Goal: Information Seeking & Learning: Find specific fact

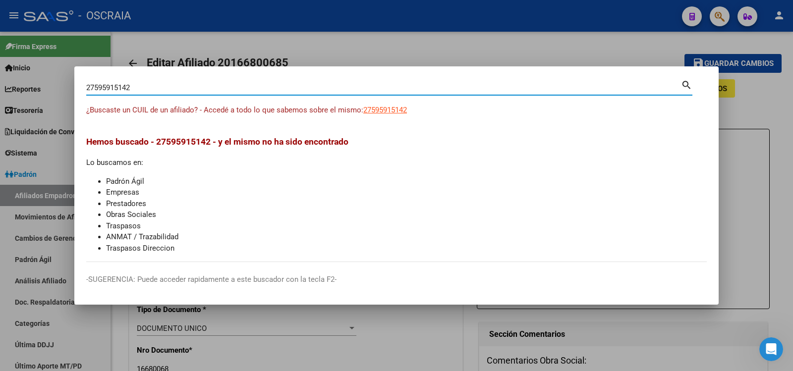
click at [249, 86] on input "27595915142" at bounding box center [383, 87] width 595 height 9
click at [250, 86] on input "27595915142" at bounding box center [383, 87] width 595 height 9
paste input "47.005.703"
click at [110, 86] on input "47.005.703" at bounding box center [383, 87] width 595 height 9
click at [111, 88] on input "47.005.703" at bounding box center [383, 87] width 595 height 9
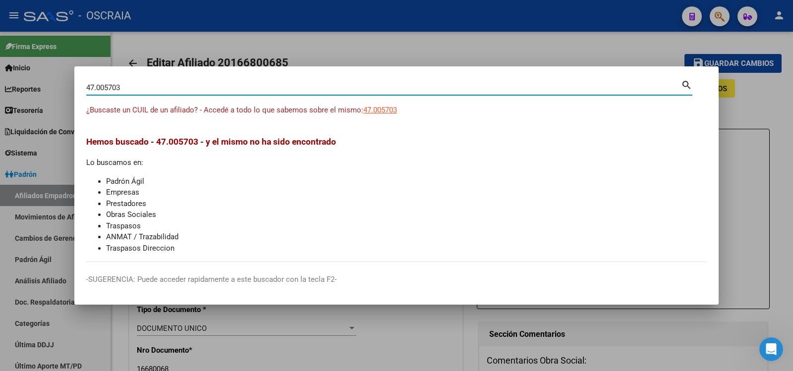
click at [97, 86] on input "47.005703" at bounding box center [383, 87] width 595 height 9
type input "47005703"
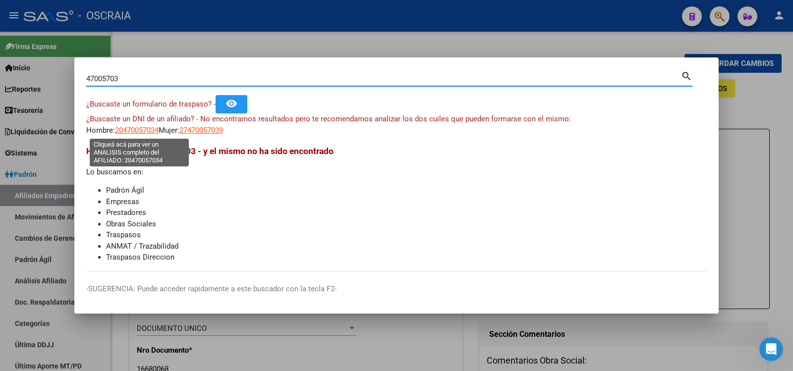
click at [149, 126] on span "20470057034" at bounding box center [137, 130] width 44 height 9
type textarea "20470057034"
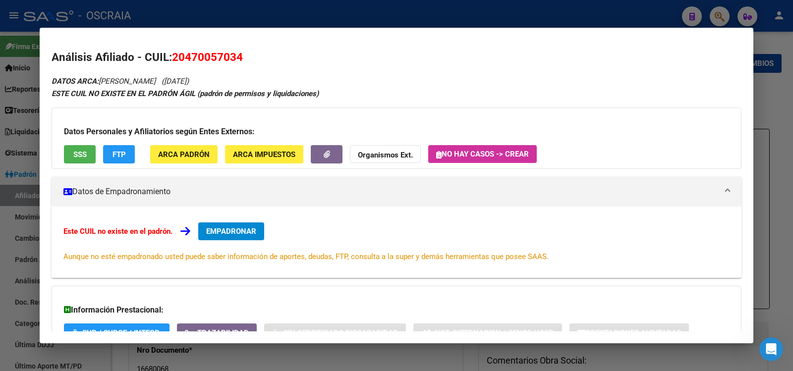
click at [369, 12] on div at bounding box center [396, 185] width 793 height 371
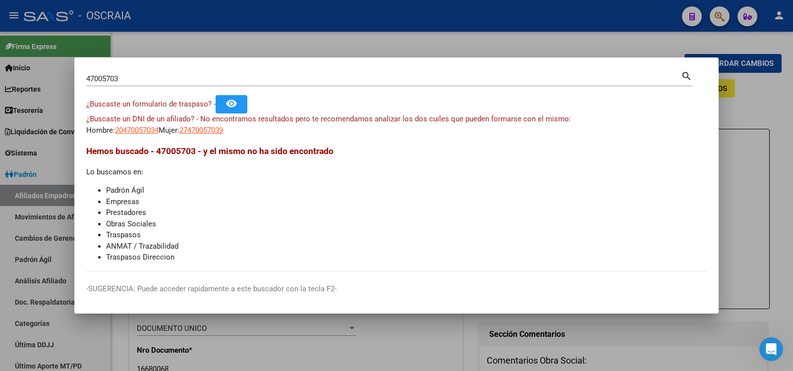
click at [317, 88] on div "47005703 Buscar (apellido, dni, [PERSON_NAME], nro traspaso, cuit, obra social)…" at bounding box center [389, 82] width 606 height 26
click at [318, 84] on div "47005703 Buscar (apellido, dni, [PERSON_NAME], [PERSON_NAME], cuit, obra social)" at bounding box center [383, 78] width 595 height 15
click at [317, 84] on div "47005703 Buscar (apellido, dni, [PERSON_NAME], [PERSON_NAME], cuit, obra social)" at bounding box center [383, 78] width 595 height 15
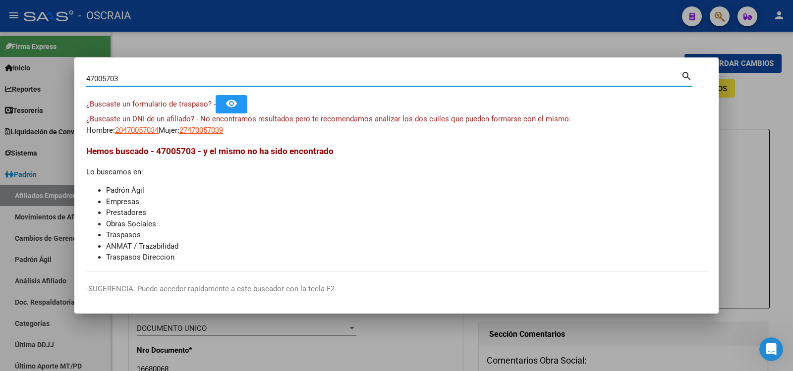
click at [316, 84] on div "47005703 Buscar (apellido, dni, [PERSON_NAME], [PERSON_NAME], cuit, obra social)" at bounding box center [383, 78] width 595 height 15
click at [314, 83] on input "47005703" at bounding box center [383, 78] width 595 height 9
type input "34279386"
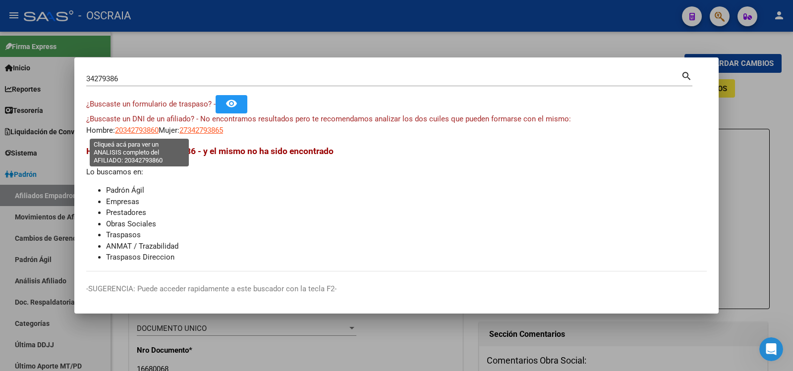
click at [146, 129] on span "20342793860" at bounding box center [137, 130] width 44 height 9
type textarea "20342793860"
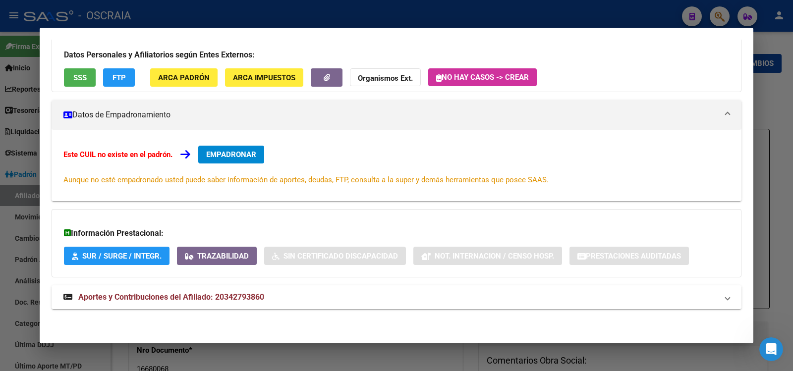
click at [221, 291] on strong "Aportes y Contribuciones del Afiliado: 20342793860" at bounding box center [163, 297] width 201 height 12
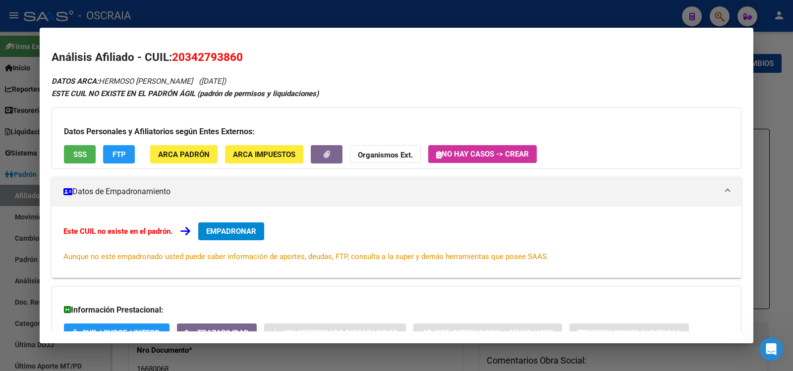
scroll to position [522, 0]
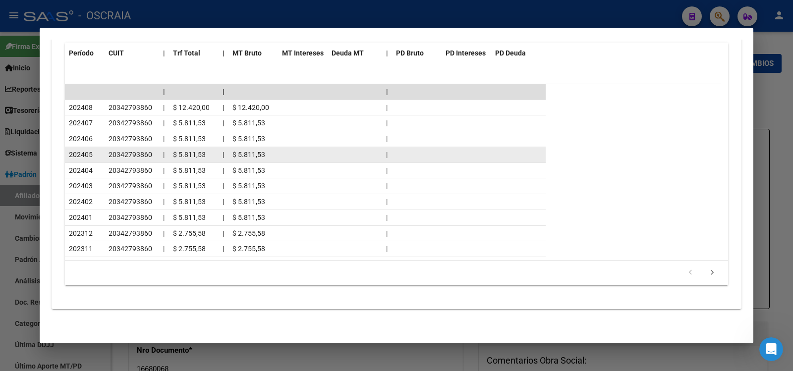
drag, startPoint x: 70, startPoint y: 145, endPoint x: 118, endPoint y: 147, distance: 48.6
click at [118, 147] on datatable-scroller "| | | 202408 20342793860 | $ 12.420,00 | $ 12.420,00 | 202407 20342793860 | $ 5…" at bounding box center [393, 170] width 656 height 173
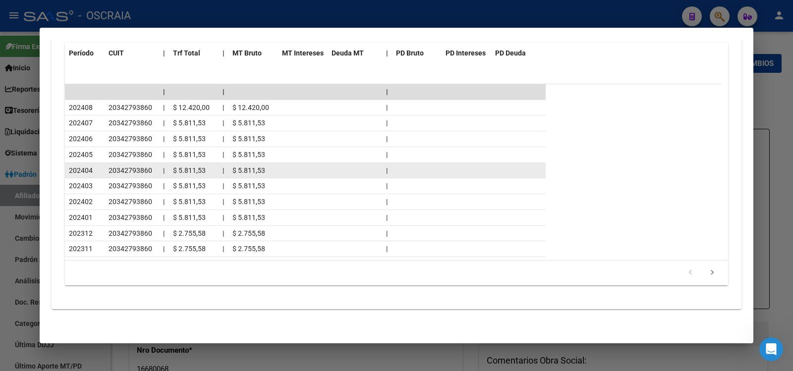
drag, startPoint x: 162, startPoint y: 163, endPoint x: 152, endPoint y: 155, distance: 13.1
click at [162, 163] on datatable-body-cell "|" at bounding box center [164, 170] width 10 height 15
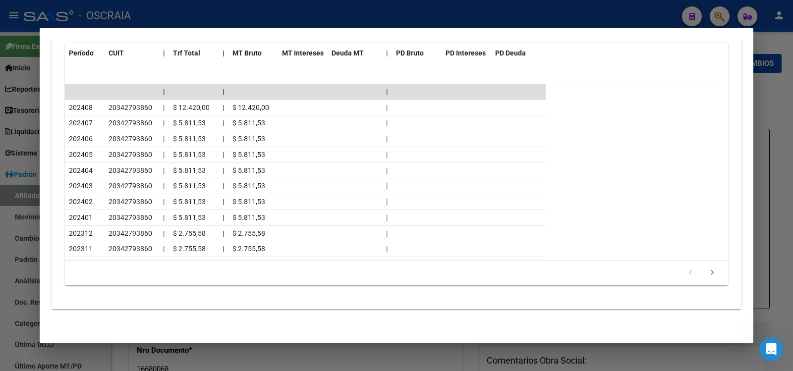
click at [233, 7] on div at bounding box center [396, 185] width 793 height 371
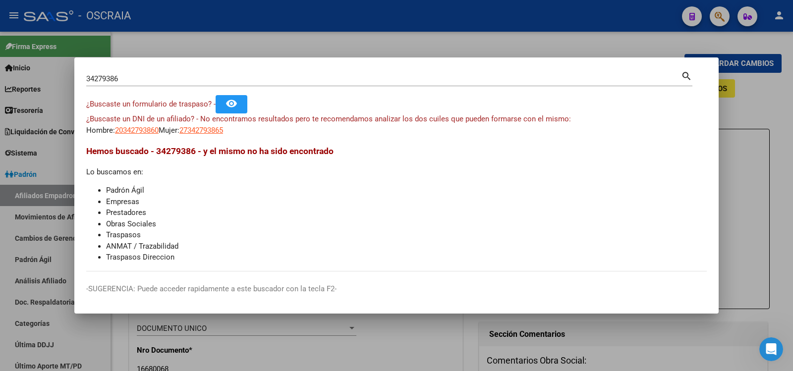
click at [180, 72] on div "34279386 Buscar (apellido, dni, [PERSON_NAME], [PERSON_NAME], cuit, obra social…" at bounding box center [389, 77] width 606 height 17
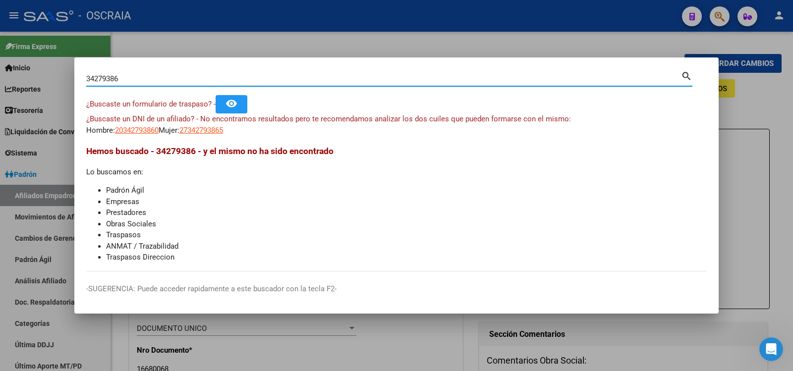
click at [178, 78] on input "34279386" at bounding box center [383, 78] width 595 height 9
click at [142, 128] on span "20342793860" at bounding box center [137, 130] width 44 height 9
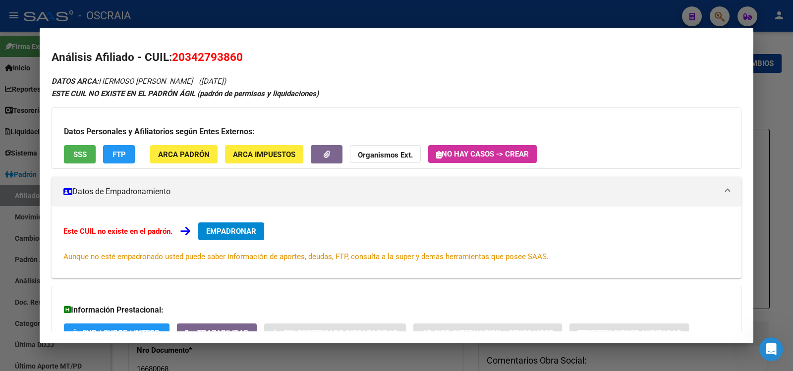
click at [69, 154] on button "SSS" at bounding box center [80, 154] width 32 height 18
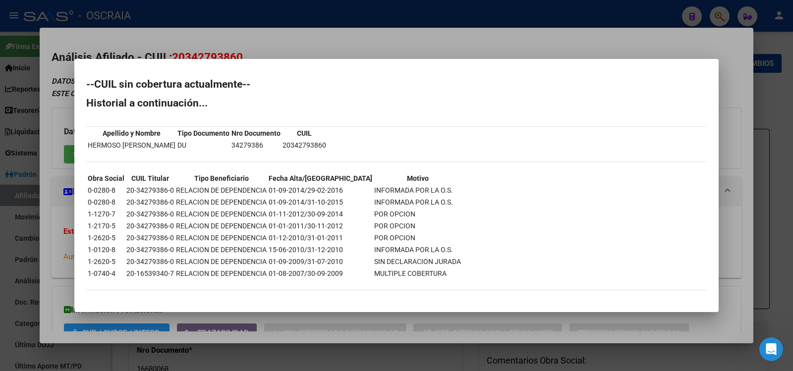
click at [268, 57] on div at bounding box center [396, 185] width 793 height 371
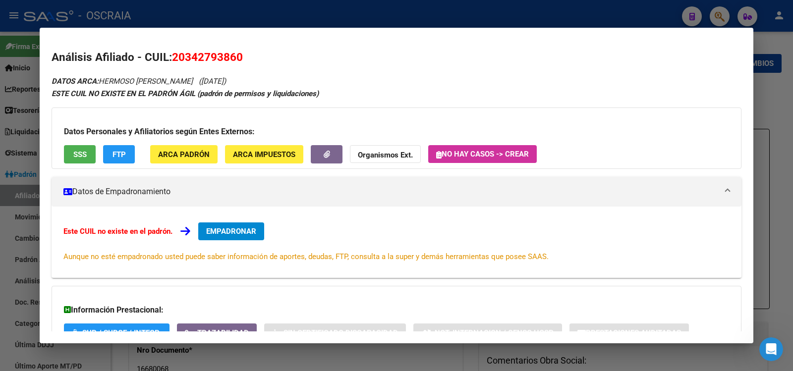
click at [201, 54] on span "20342793860" at bounding box center [207, 57] width 71 height 13
copy span "20342793860"
click at [280, 17] on div at bounding box center [396, 185] width 793 height 371
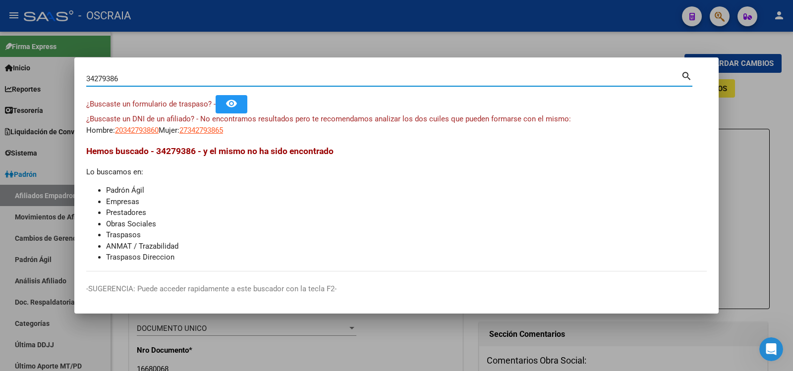
click at [221, 78] on input "34279386" at bounding box center [383, 78] width 595 height 9
type input "25651112"
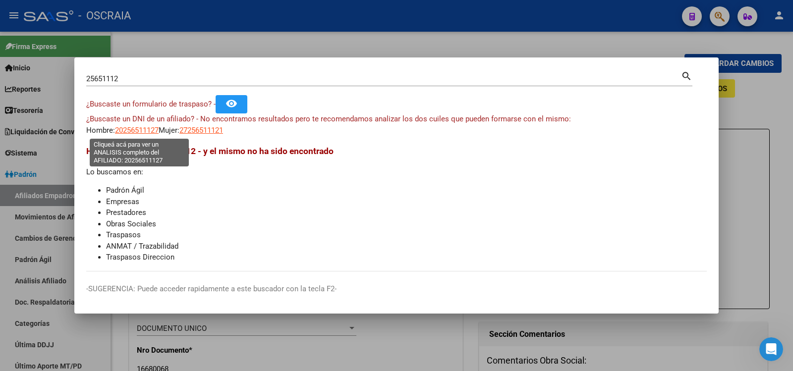
click at [135, 130] on span "20256511127" at bounding box center [137, 130] width 44 height 9
type textarea "20256511127"
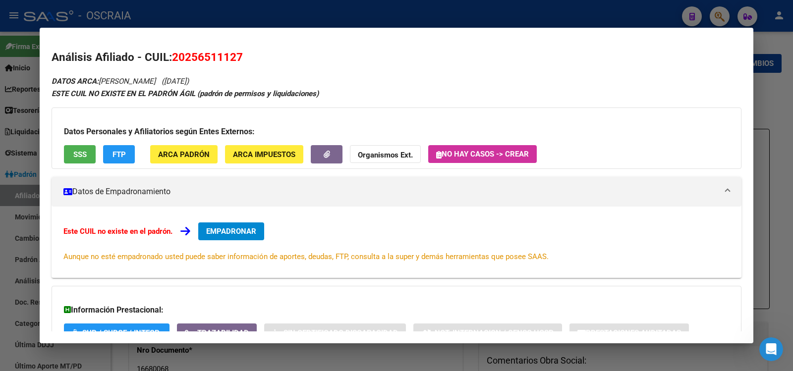
click at [214, 49] on h2 "Análisis Afiliado - CUIL: 20256511127" at bounding box center [397, 57] width 690 height 17
copy span "20256511127"
click at [87, 154] on button "SSS" at bounding box center [80, 154] width 32 height 18
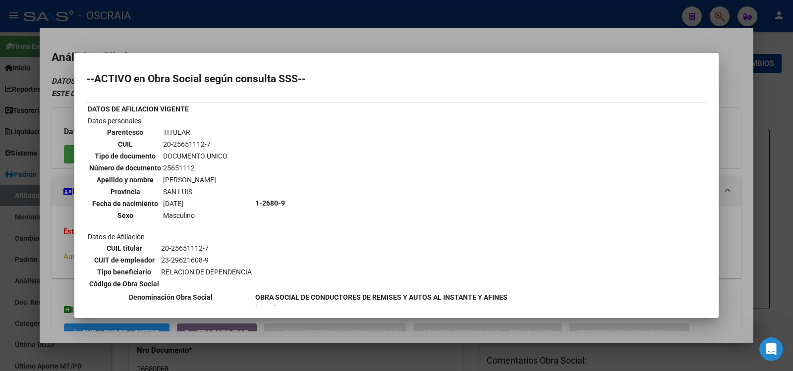
scroll to position [99, 0]
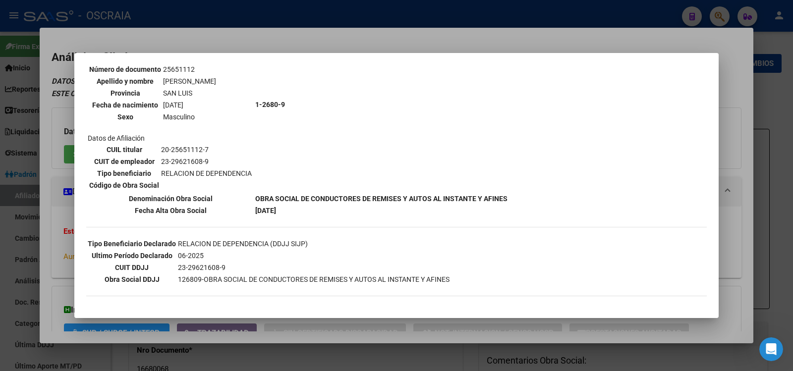
click at [259, 44] on div at bounding box center [396, 185] width 793 height 371
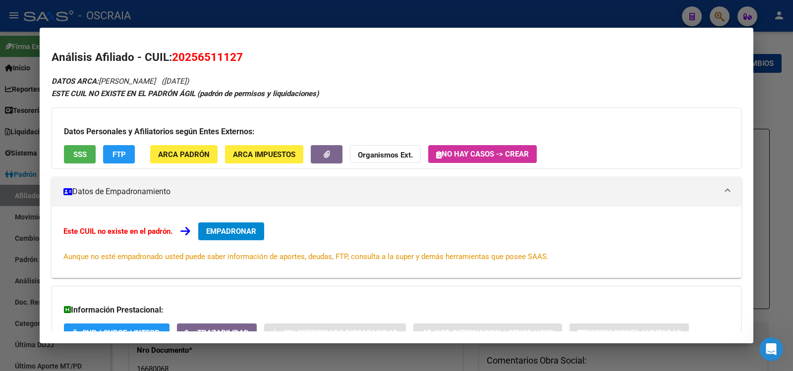
scroll to position [77, 0]
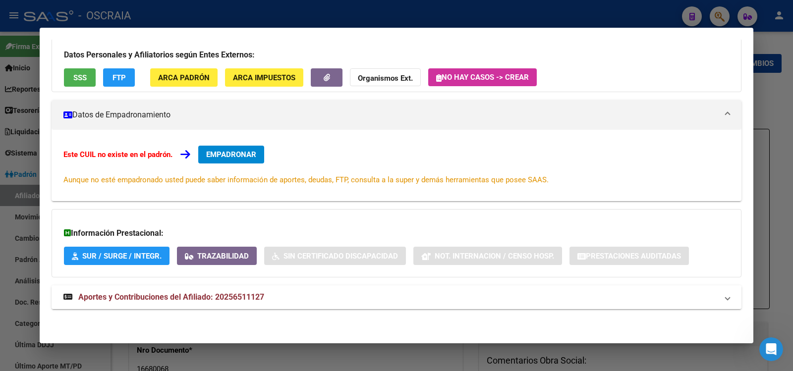
click at [256, 294] on span "Aportes y Contribuciones del Afiliado: 20256511127" at bounding box center [171, 296] width 186 height 9
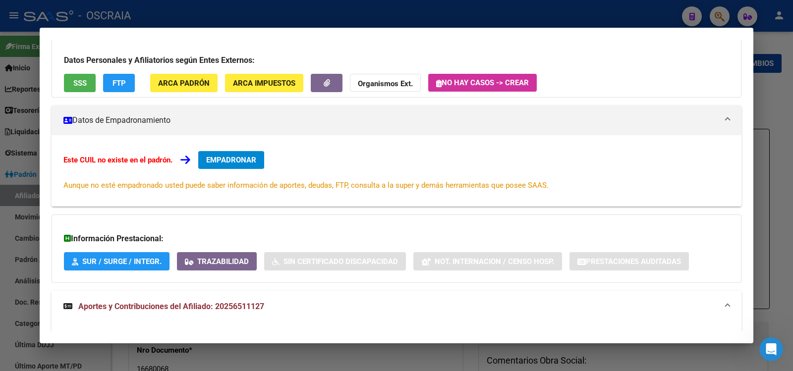
scroll to position [0, 0]
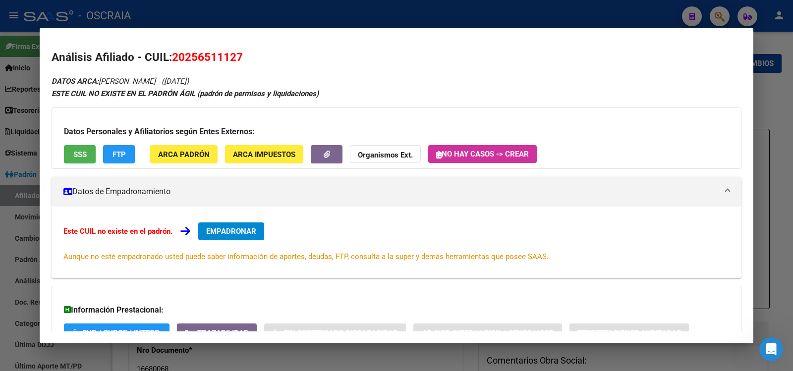
click at [202, 16] on div at bounding box center [396, 185] width 793 height 371
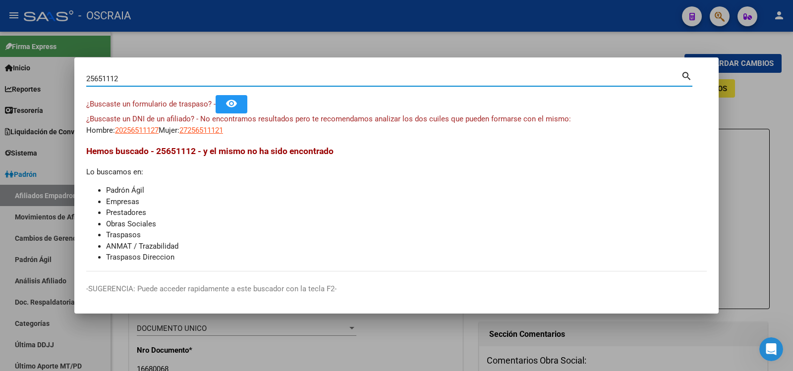
drag, startPoint x: 165, startPoint y: 79, endPoint x: 0, endPoint y: 63, distance: 165.7
click at [0, 63] on div "25651112 Buscar (apellido, dni, cuil, nro traspaso, cuit, obra social) search ¿…" at bounding box center [396, 185] width 793 height 371
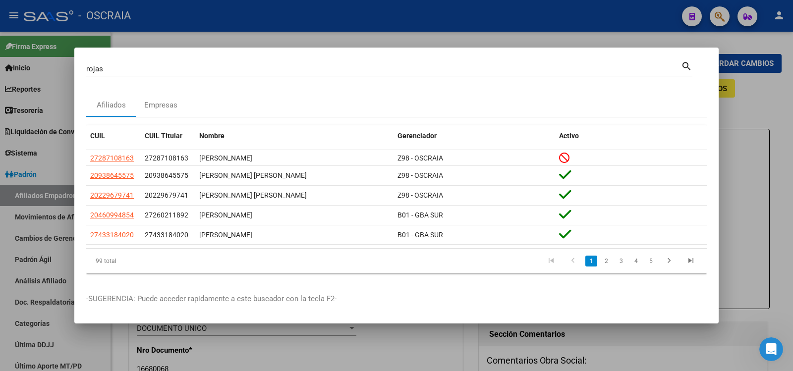
click at [657, 257] on li "5" at bounding box center [650, 261] width 15 height 17
click at [652, 261] on link "5" at bounding box center [651, 261] width 12 height 11
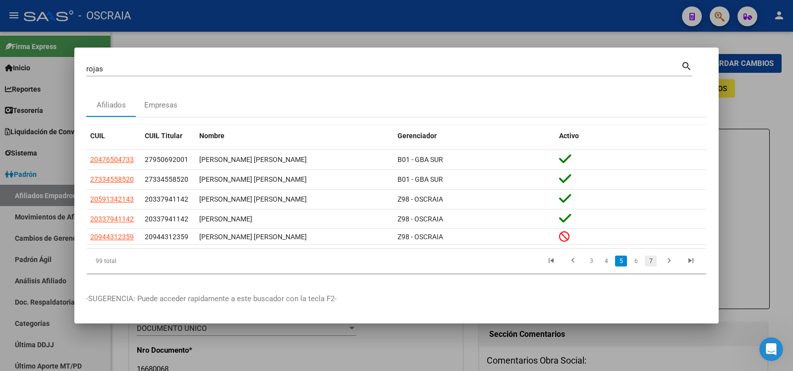
click at [650, 263] on link "7" at bounding box center [651, 261] width 12 height 11
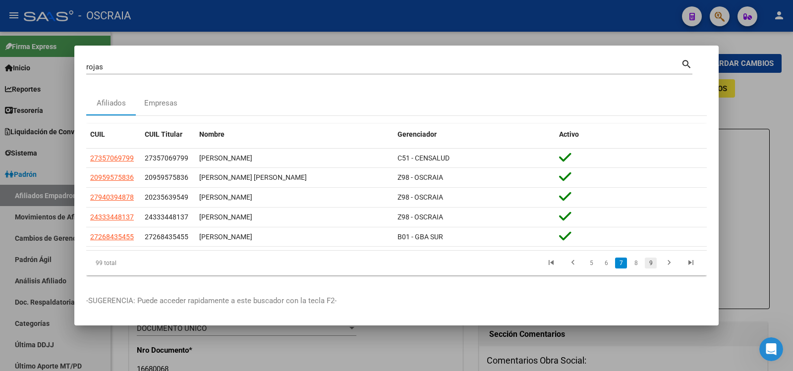
click at [653, 265] on link "9" at bounding box center [651, 263] width 12 height 11
click at [653, 265] on link "11" at bounding box center [650, 263] width 13 height 11
click at [653, 265] on link "13" at bounding box center [650, 263] width 13 height 11
click at [653, 265] on link "15" at bounding box center [650, 263] width 13 height 11
click at [653, 265] on link "17" at bounding box center [650, 263] width 13 height 11
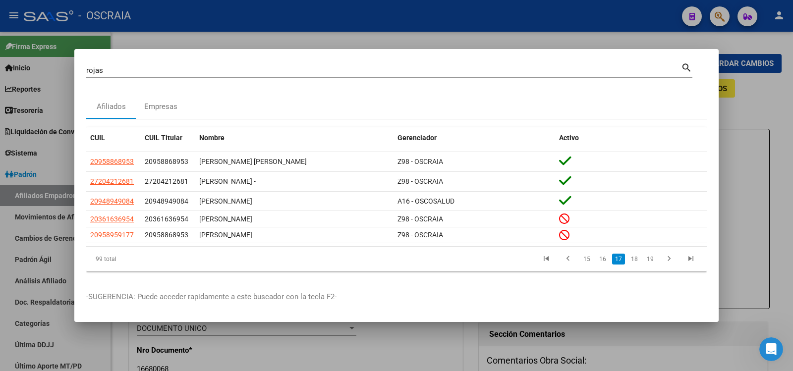
click at [653, 265] on link "19" at bounding box center [650, 259] width 13 height 11
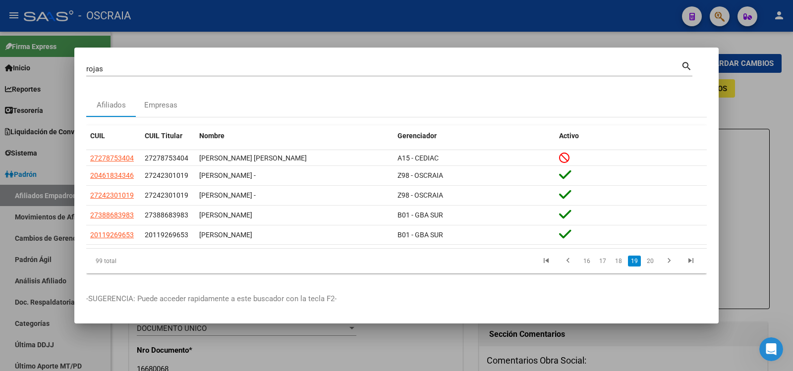
click at [653, 265] on link "20" at bounding box center [650, 261] width 13 height 11
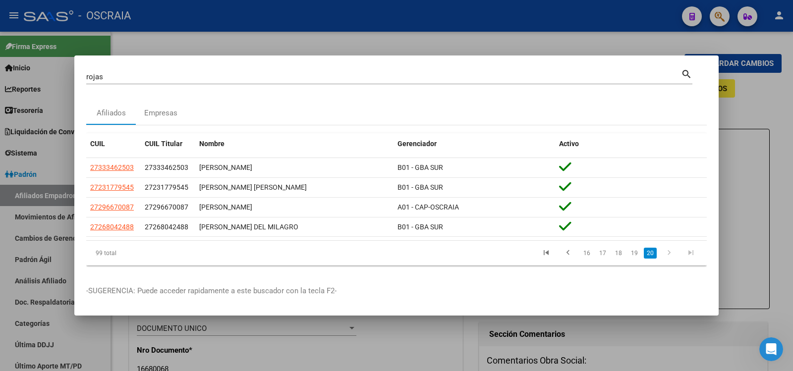
click at [653, 265] on div "99 total 16 17 18 19 20" at bounding box center [396, 253] width 620 height 25
click at [554, 250] on link "go to first page" at bounding box center [546, 253] width 19 height 11
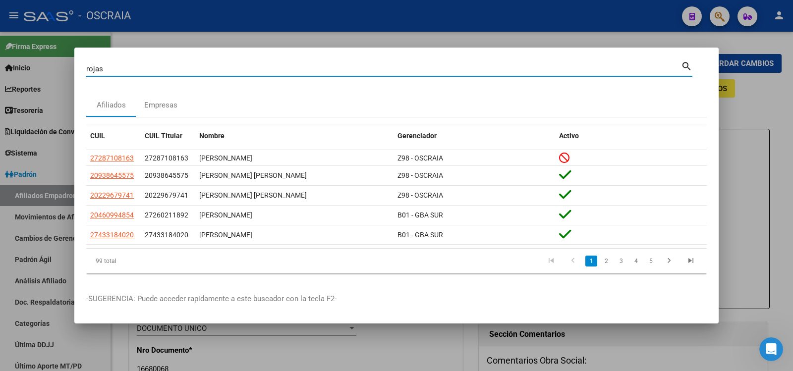
click at [239, 64] on input "rojas" at bounding box center [383, 68] width 595 height 9
type input "[PERSON_NAME]"
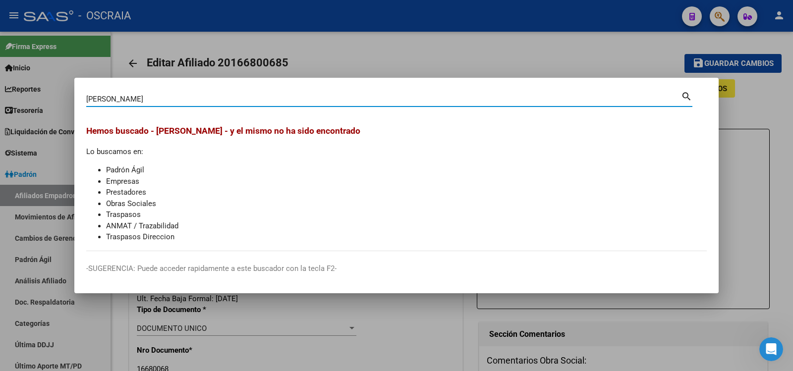
drag, startPoint x: 195, startPoint y: 96, endPoint x: 0, endPoint y: 93, distance: 194.7
click at [0, 93] on div "[PERSON_NAME] (apellido, dni, cuil, nro traspaso, cuit, obra social) search [PE…" at bounding box center [396, 185] width 793 height 371
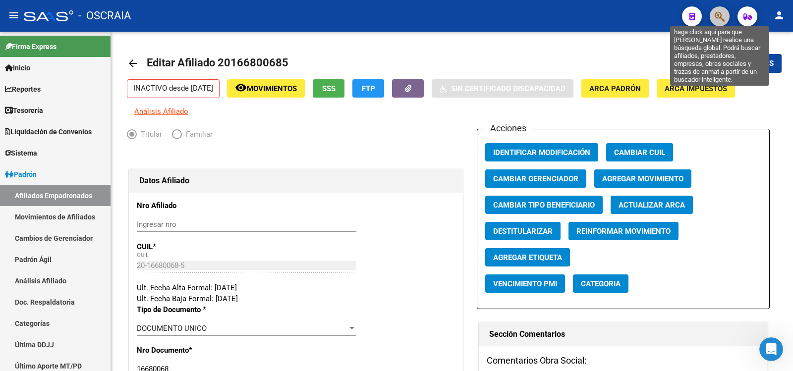
click at [717, 21] on icon "button" at bounding box center [720, 16] width 10 height 11
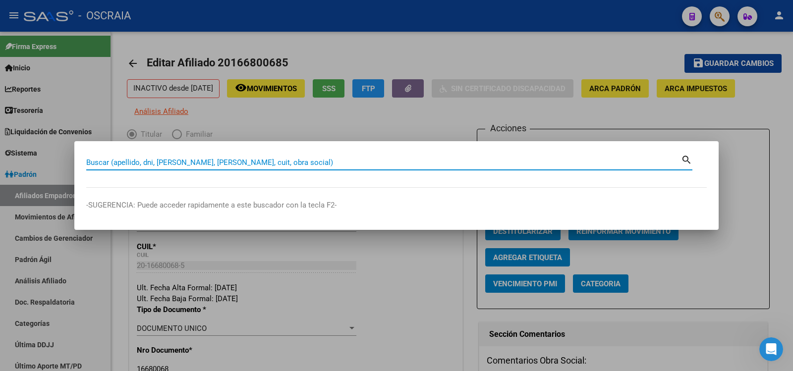
paste input "59591514"
type input "59591514"
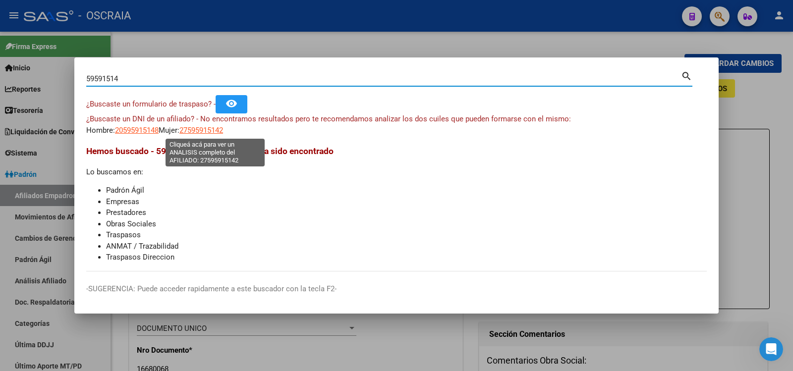
click at [217, 132] on span "27595915142" at bounding box center [201, 130] width 44 height 9
type textarea "27595915142"
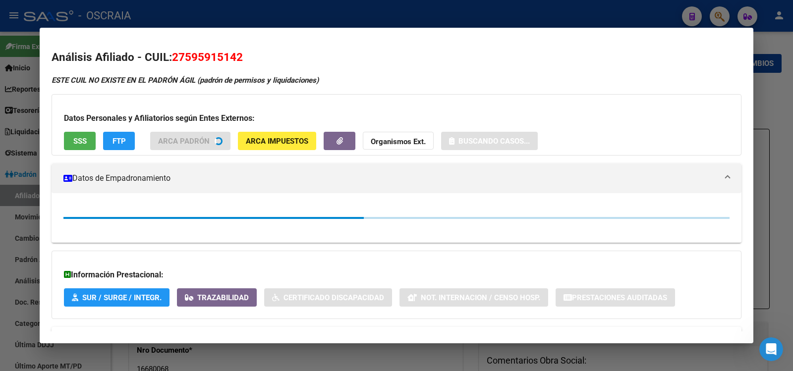
click at [205, 56] on span "27595915142" at bounding box center [207, 57] width 71 height 13
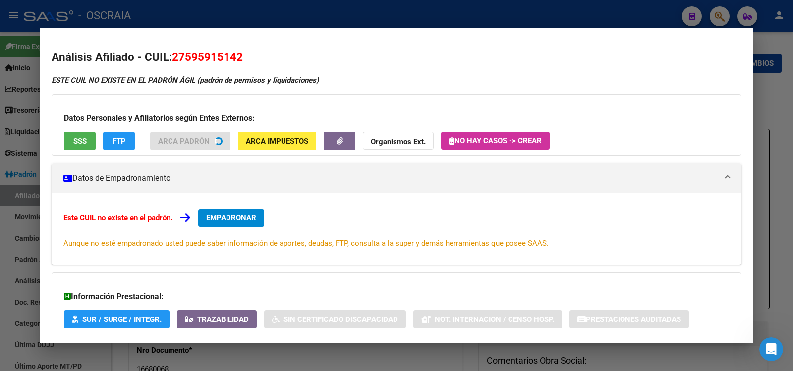
click at [205, 56] on span "27595915142" at bounding box center [207, 57] width 71 height 13
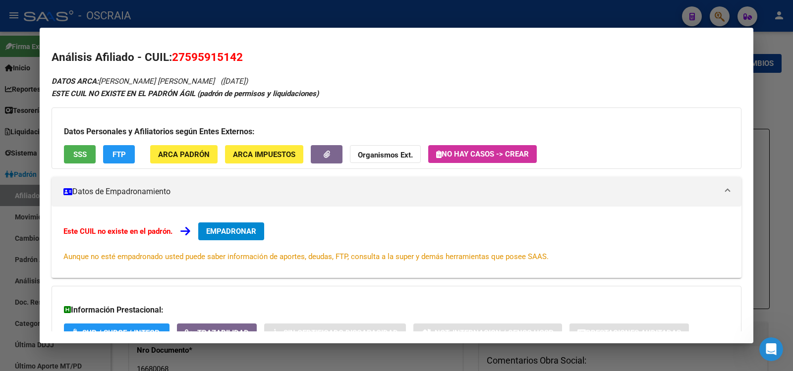
copy span "27595915142"
click at [322, 14] on div at bounding box center [396, 185] width 793 height 371
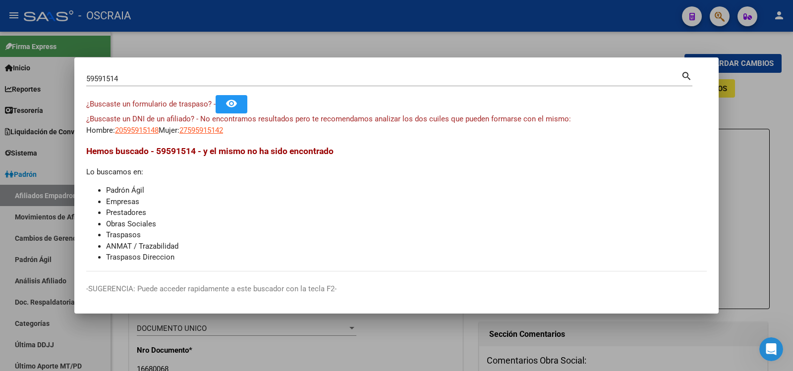
click at [224, 81] on input "59591514" at bounding box center [383, 78] width 595 height 9
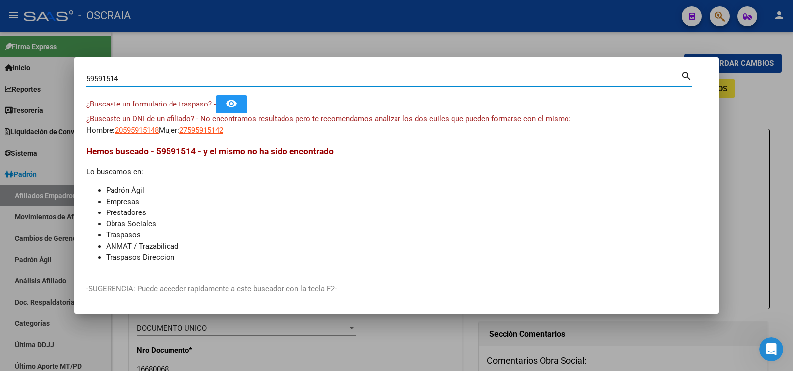
click at [224, 81] on input "59591514" at bounding box center [383, 78] width 595 height 9
paste input "22232087"
type input "22232087"
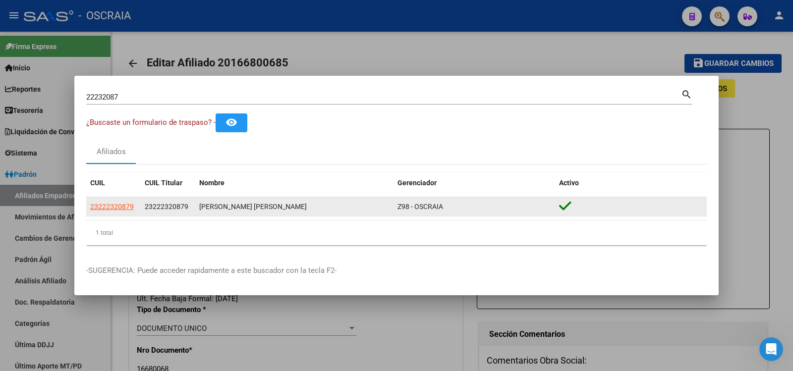
click at [107, 201] on app-link-go-to "23222320879" at bounding box center [112, 206] width 44 height 11
click at [109, 207] on span "23222320879" at bounding box center [112, 207] width 44 height 8
type textarea "23222320879"
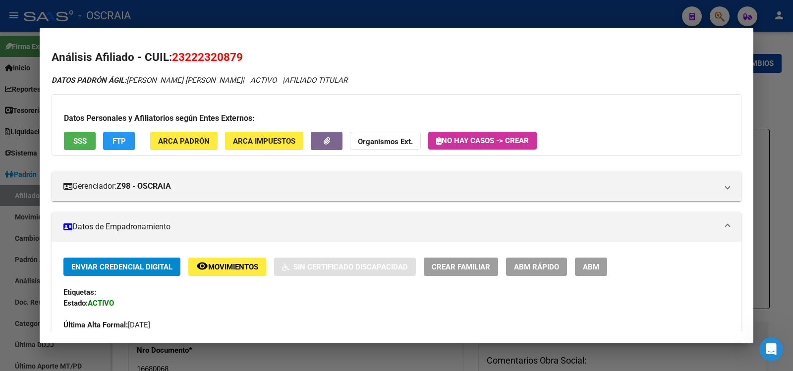
scroll to position [453, 0]
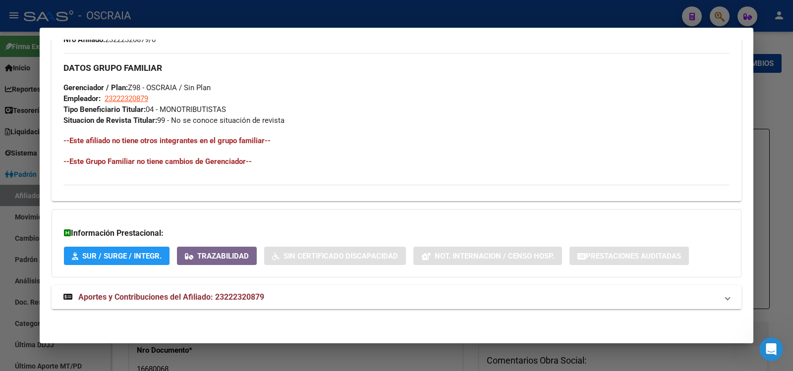
click at [220, 302] on strong "Aportes y Contribuciones del Afiliado: 23222320879" at bounding box center [163, 297] width 201 height 12
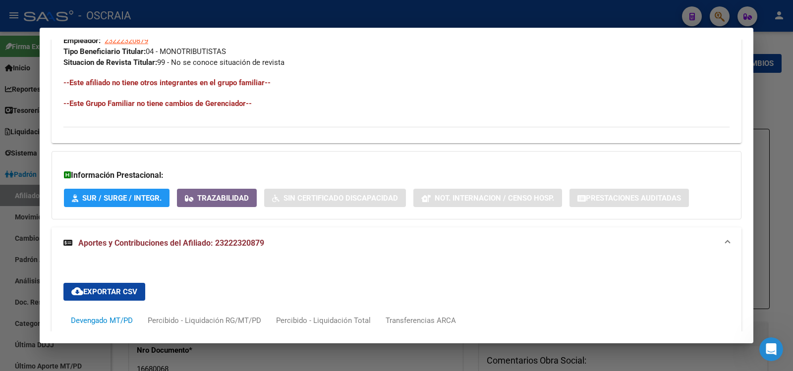
scroll to position [841, 0]
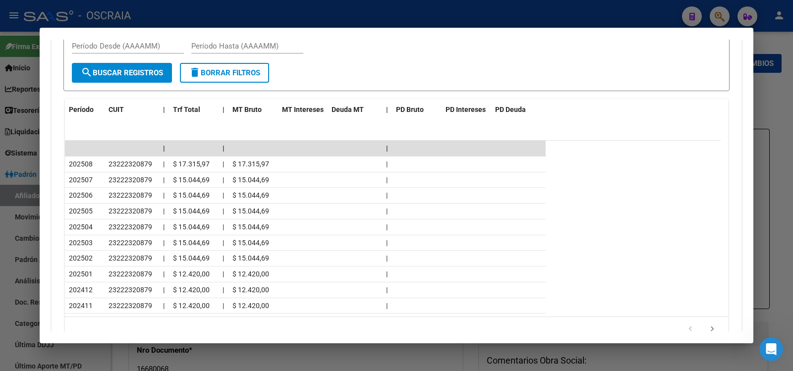
click at [357, 6] on div at bounding box center [396, 185] width 793 height 371
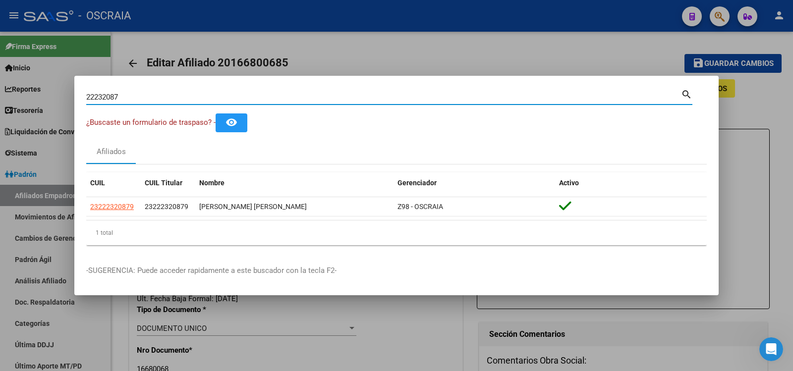
click at [214, 93] on input "22232087" at bounding box center [383, 97] width 595 height 9
paste input "0239791035"
type input "20239791035"
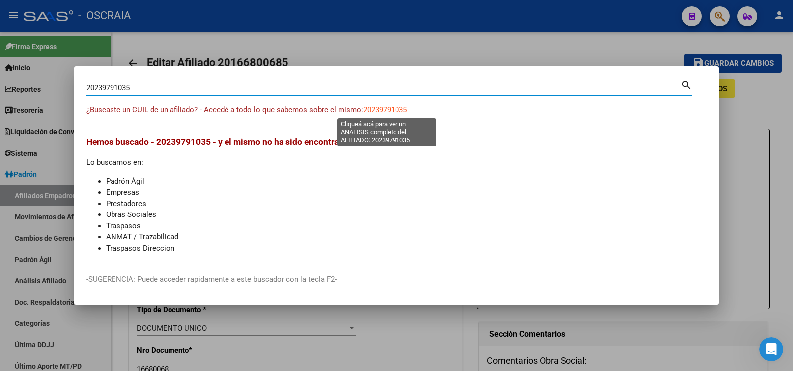
click at [397, 112] on span "20239791035" at bounding box center [385, 110] width 44 height 9
type textarea "20239791035"
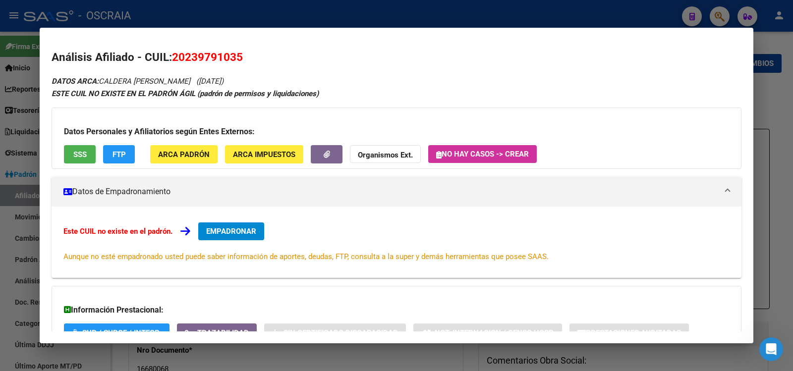
scroll to position [77, 0]
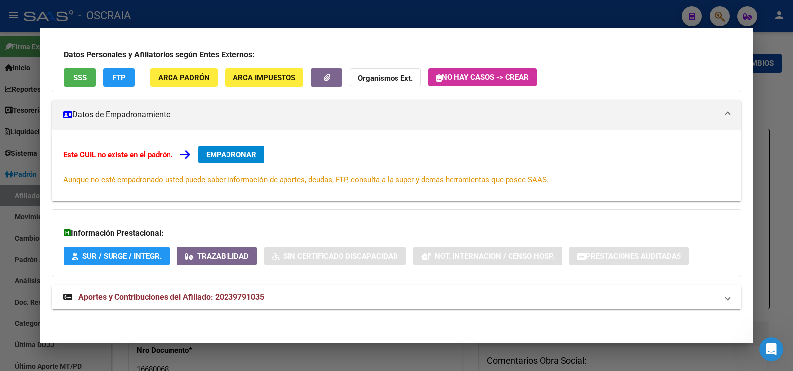
click at [232, 287] on mat-expansion-panel-header "Aportes y Contribuciones del Afiliado: 20239791035" at bounding box center [397, 297] width 690 height 24
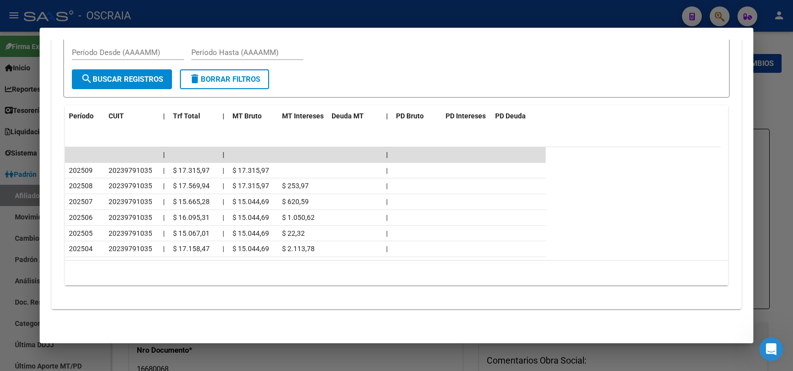
scroll to position [0, 0]
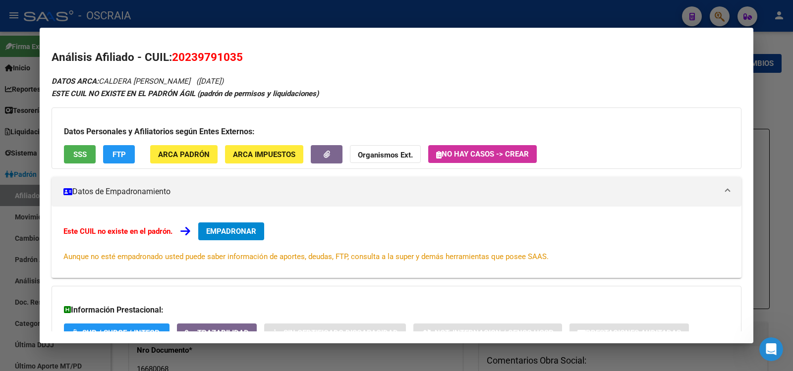
click at [204, 52] on span "20239791035" at bounding box center [207, 57] width 71 height 13
copy span "20239791035"
drag, startPoint x: 204, startPoint y: 52, endPoint x: 229, endPoint y: 69, distance: 30.2
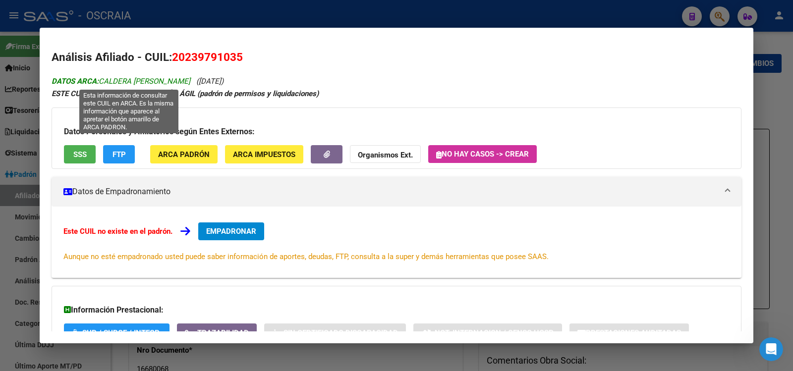
click at [99, 81] on span "DATOS ARCA: CALDERA [PERSON_NAME]" at bounding box center [121, 81] width 139 height 9
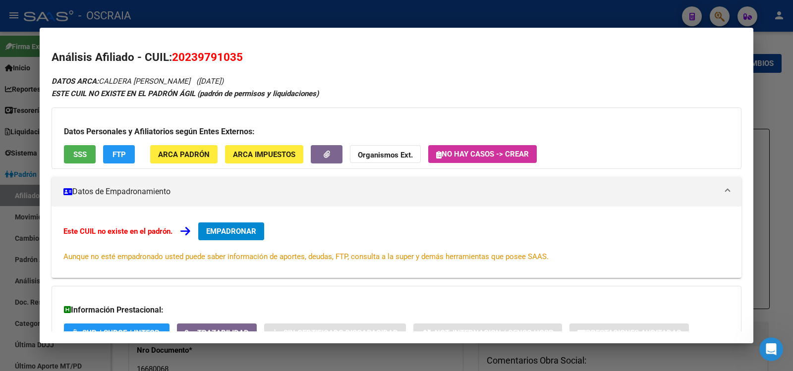
drag, startPoint x: 102, startPoint y: 81, endPoint x: 271, endPoint y: 77, distance: 169.5
copy icon "CALDERA [PERSON_NAME] ([DATE])"
click at [218, 56] on span "20239791035" at bounding box center [207, 57] width 71 height 13
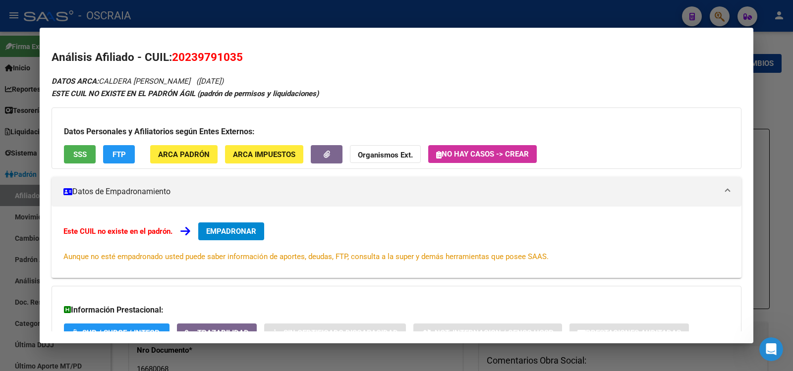
copy span "20239791035"
click at [245, 15] on div at bounding box center [396, 185] width 793 height 371
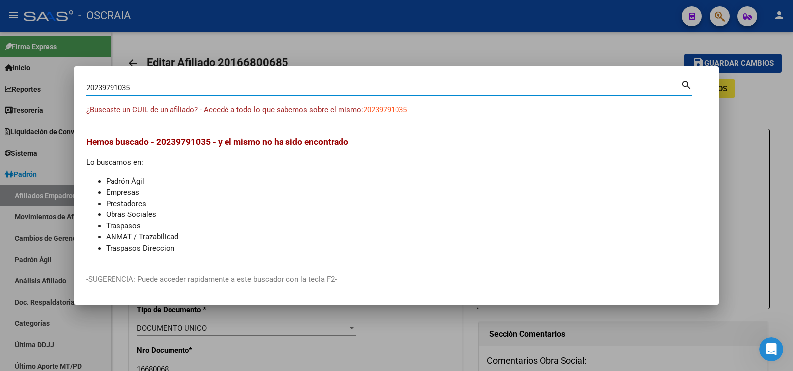
drag, startPoint x: 186, startPoint y: 85, endPoint x: 31, endPoint y: 84, distance: 154.6
click at [36, 84] on div "20239791035 Buscar (apellido, dni, cuil, nro traspaso, cuit, obra social) searc…" at bounding box center [396, 185] width 793 height 371
paste input "379328963"
type input "20379328963"
click at [375, 106] on span "20379328963" at bounding box center [385, 110] width 44 height 9
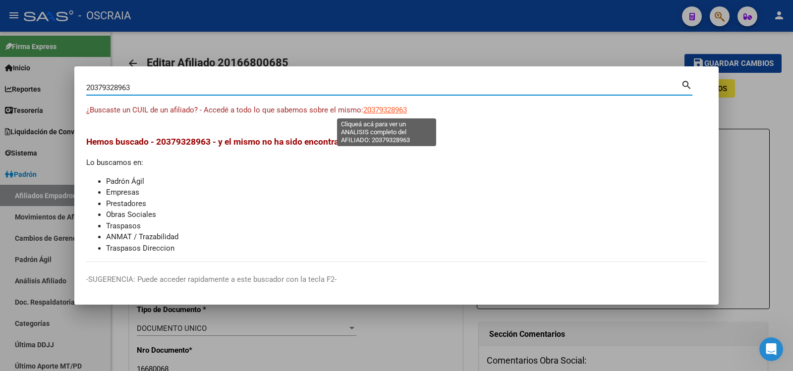
type textarea "20379328963"
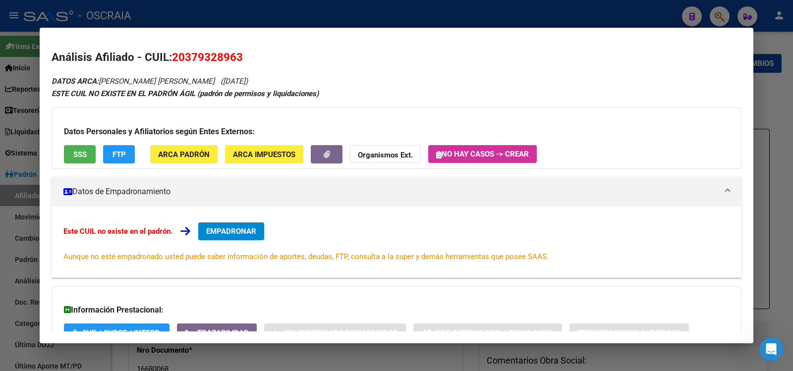
click at [267, 4] on div at bounding box center [396, 185] width 793 height 371
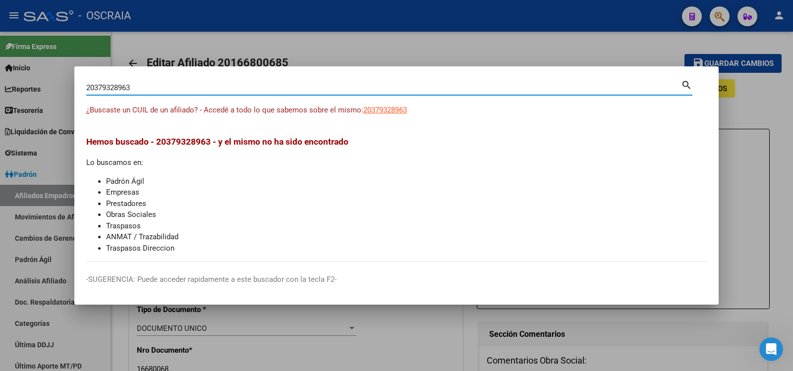
drag, startPoint x: 169, startPoint y: 83, endPoint x: 0, endPoint y: 83, distance: 169.0
click at [0, 83] on div "20379328963 Buscar (apellido, dni, cuil, nro traspaso, cuit, obra social) searc…" at bounding box center [396, 185] width 793 height 371
paste input "-37932896-3"
type input "20379328963"
click at [372, 110] on span "20379328963" at bounding box center [385, 110] width 44 height 9
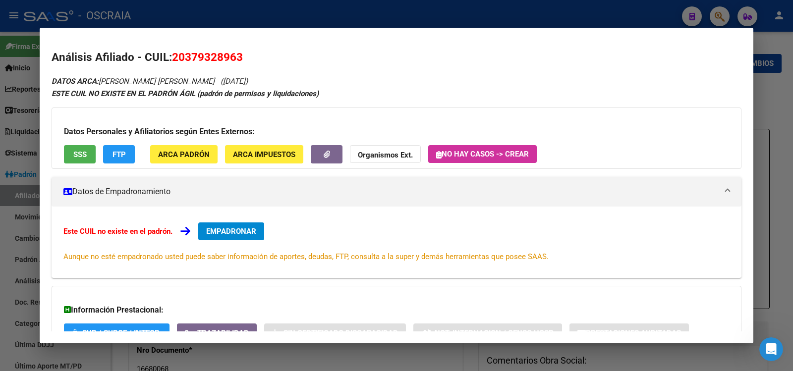
drag, startPoint x: 100, startPoint y: 82, endPoint x: 288, endPoint y: 78, distance: 188.3
click at [288, 78] on div "DATOS ARCA: [PERSON_NAME] [PERSON_NAME] ([DATE]) ESTE CUIL NO EXISTE EN EL PADR…" at bounding box center [397, 236] width 690 height 322
copy icon "[PERSON_NAME] [PERSON_NAME] ([DATE])"
click at [193, 56] on span "20379328963" at bounding box center [207, 57] width 71 height 13
drag, startPoint x: 193, startPoint y: 56, endPoint x: 145, endPoint y: 4, distance: 70.8
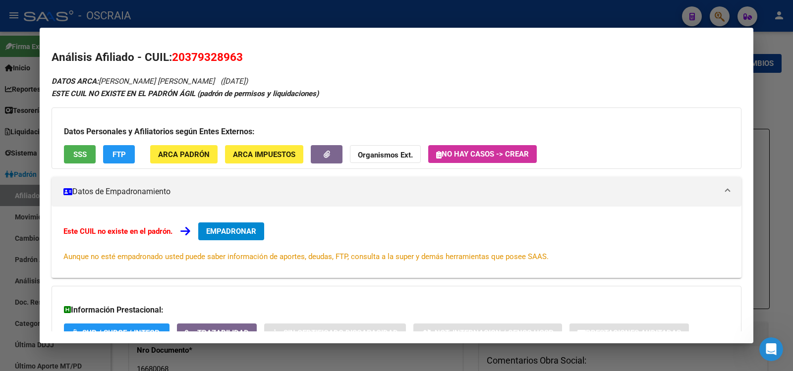
click at [194, 56] on span "20379328963" at bounding box center [207, 57] width 71 height 13
copy span "20379328963"
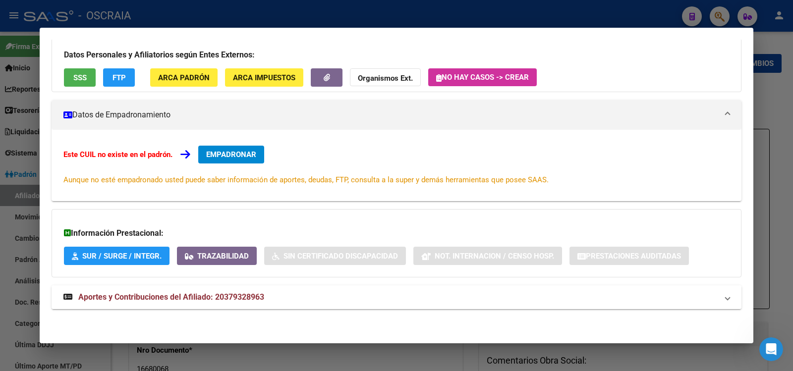
click at [255, 297] on span "Aportes y Contribuciones del Afiliado: 20379328963" at bounding box center [171, 296] width 186 height 9
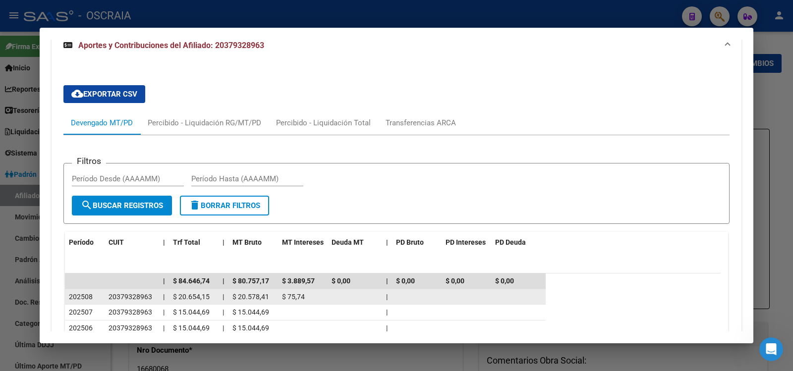
scroll to position [443, 0]
